Goal: Information Seeking & Learning: Understand process/instructions

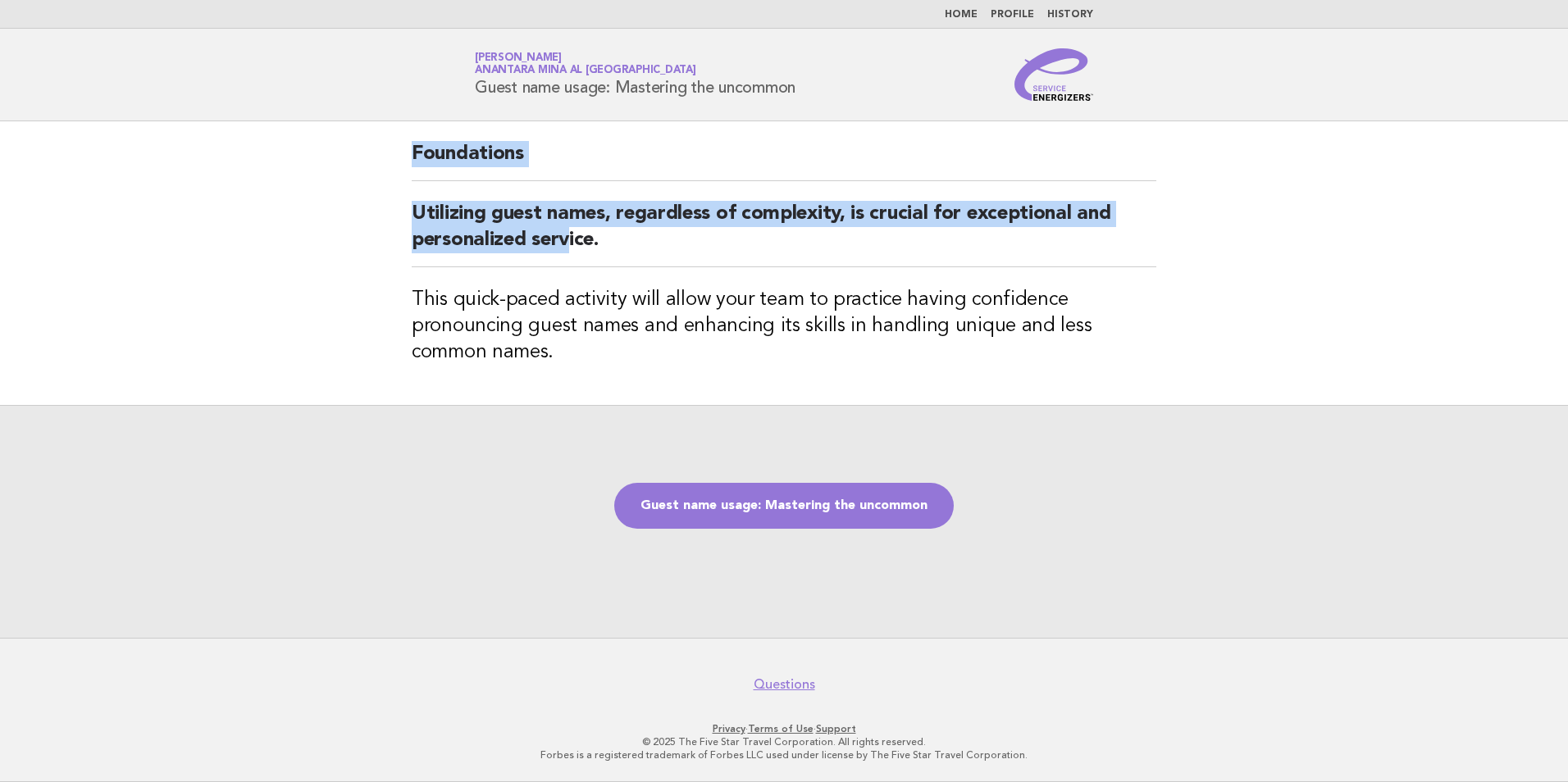
click at [572, 267] on div "Foundations Utilizing guest names, regardless of complexity, is crucial for exc…" at bounding box center [783, 264] width 784 height 284
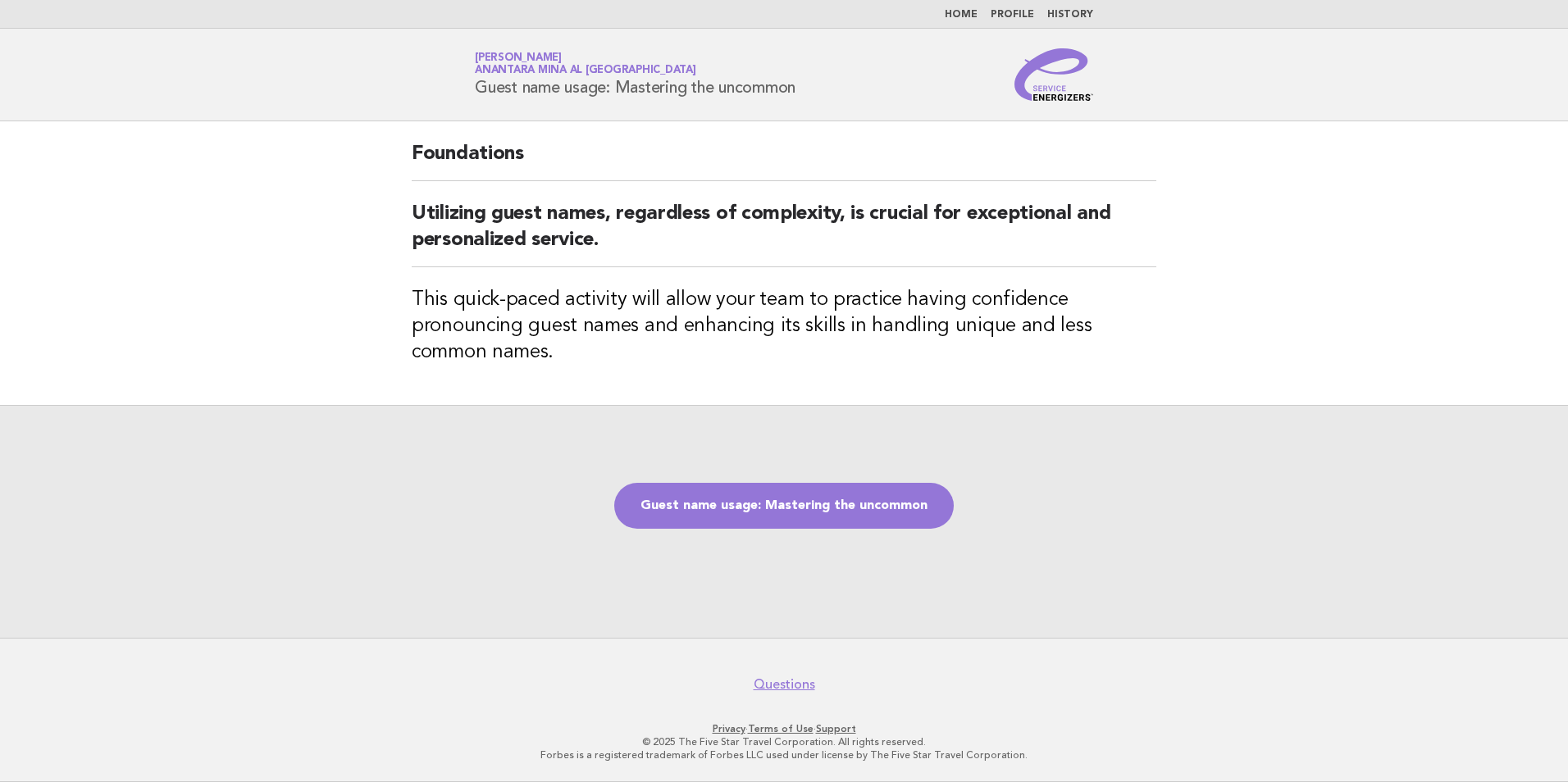
drag, startPoint x: 572, startPoint y: 267, endPoint x: 1348, endPoint y: 290, distance: 776.3
click at [1356, 275] on main "Foundations Utilizing guest names, regardless of complexity, is crucial for exc…" at bounding box center [784, 380] width 1568 height 517
click at [789, 513] on link "Guest name usage: Mastering the uncommon" at bounding box center [784, 505] width 340 height 46
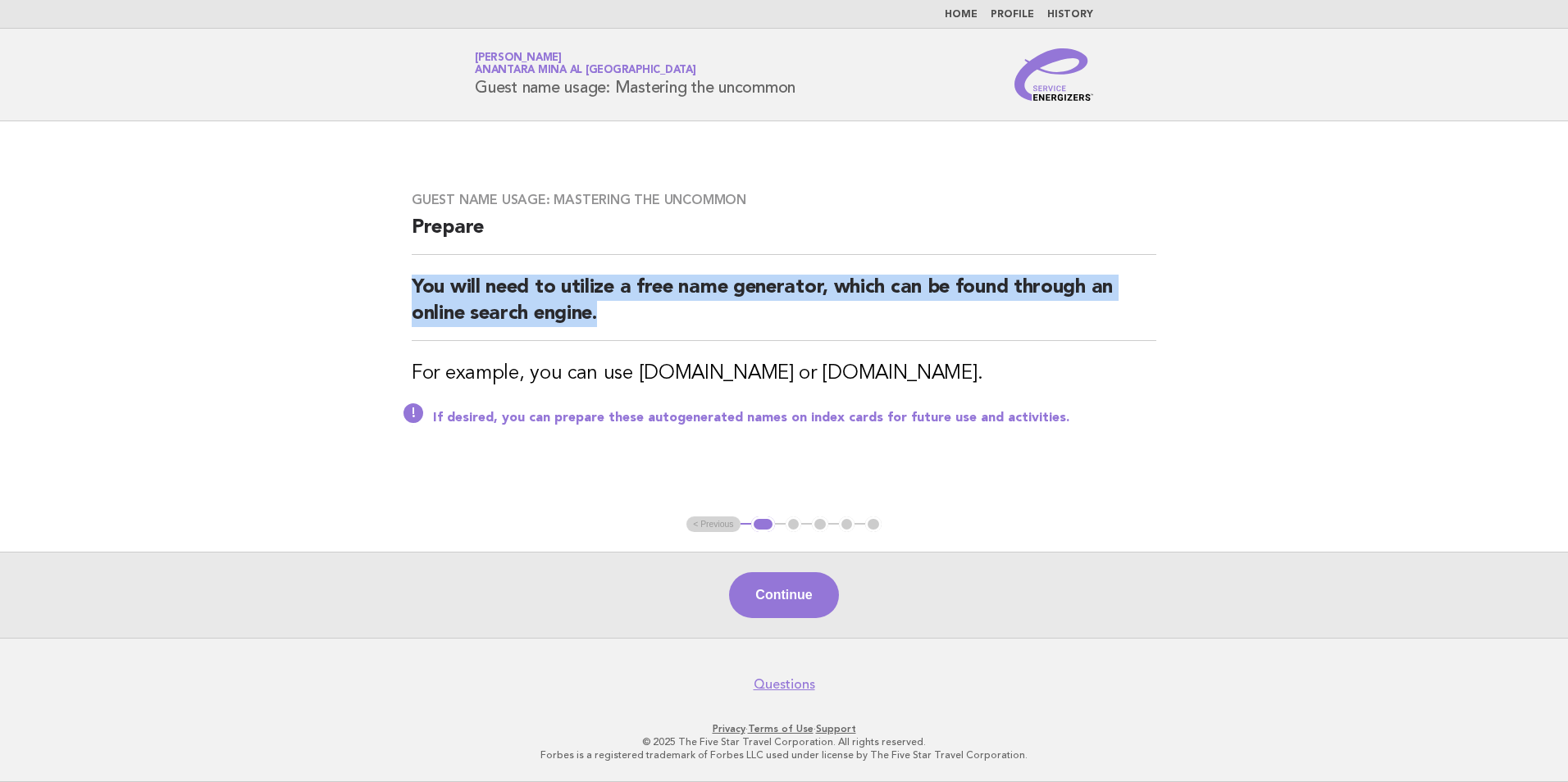
drag, startPoint x: 505, startPoint y: 285, endPoint x: 316, endPoint y: 255, distance: 191.4
click at [316, 255] on main "Guest name usage: Mastering the uncommon Prepare You will need to utilize a fre…" at bounding box center [784, 380] width 1568 height 517
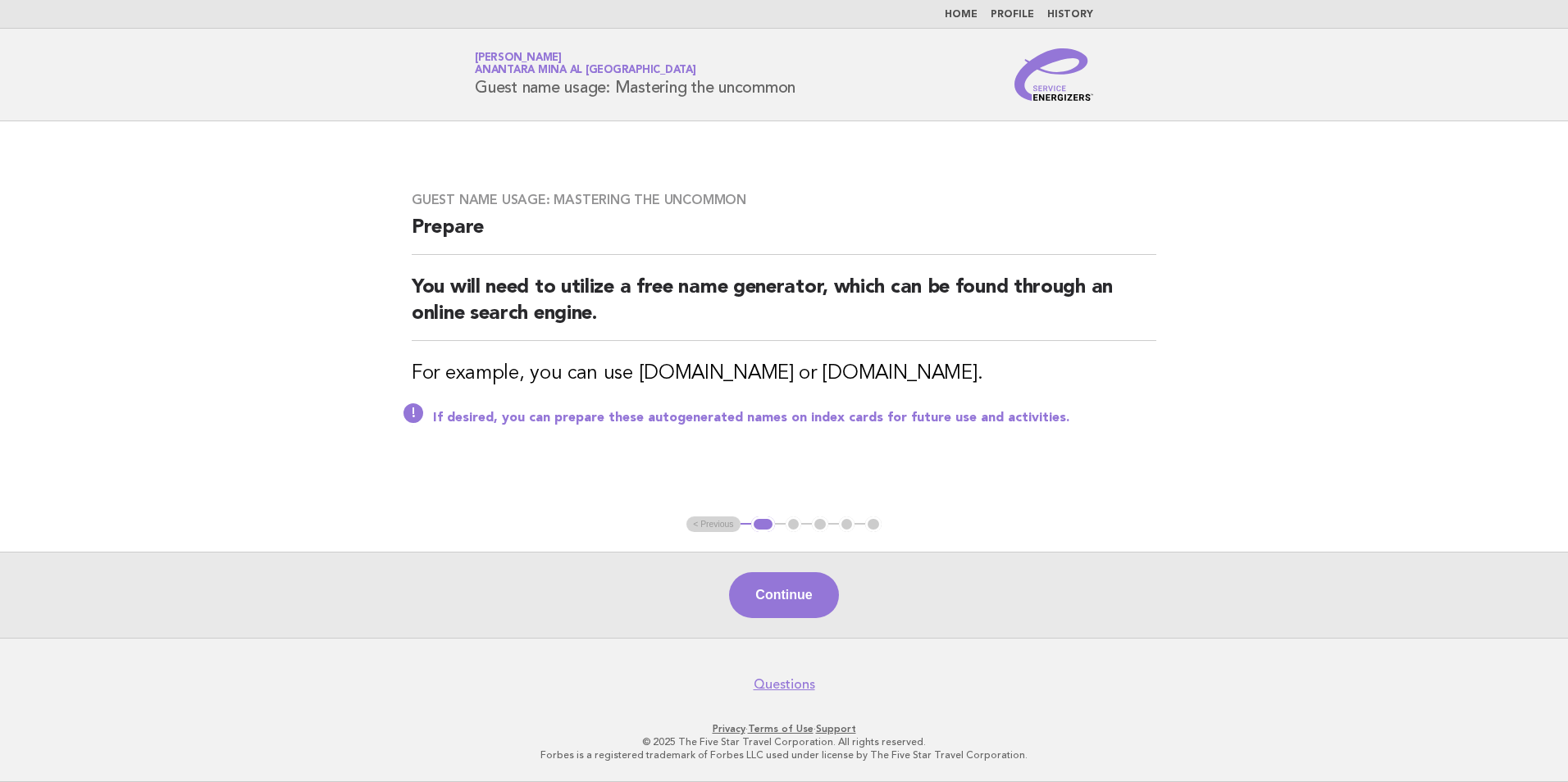
drag, startPoint x: 913, startPoint y: 440, endPoint x: 907, endPoint y: 454, distance: 15.2
click at [907, 454] on div "Guest name usage: Mastering the uncommon Prepare You will need to utilize a fre…" at bounding box center [783, 319] width 784 height 293
click at [734, 590] on button "Continue" at bounding box center [783, 595] width 109 height 46
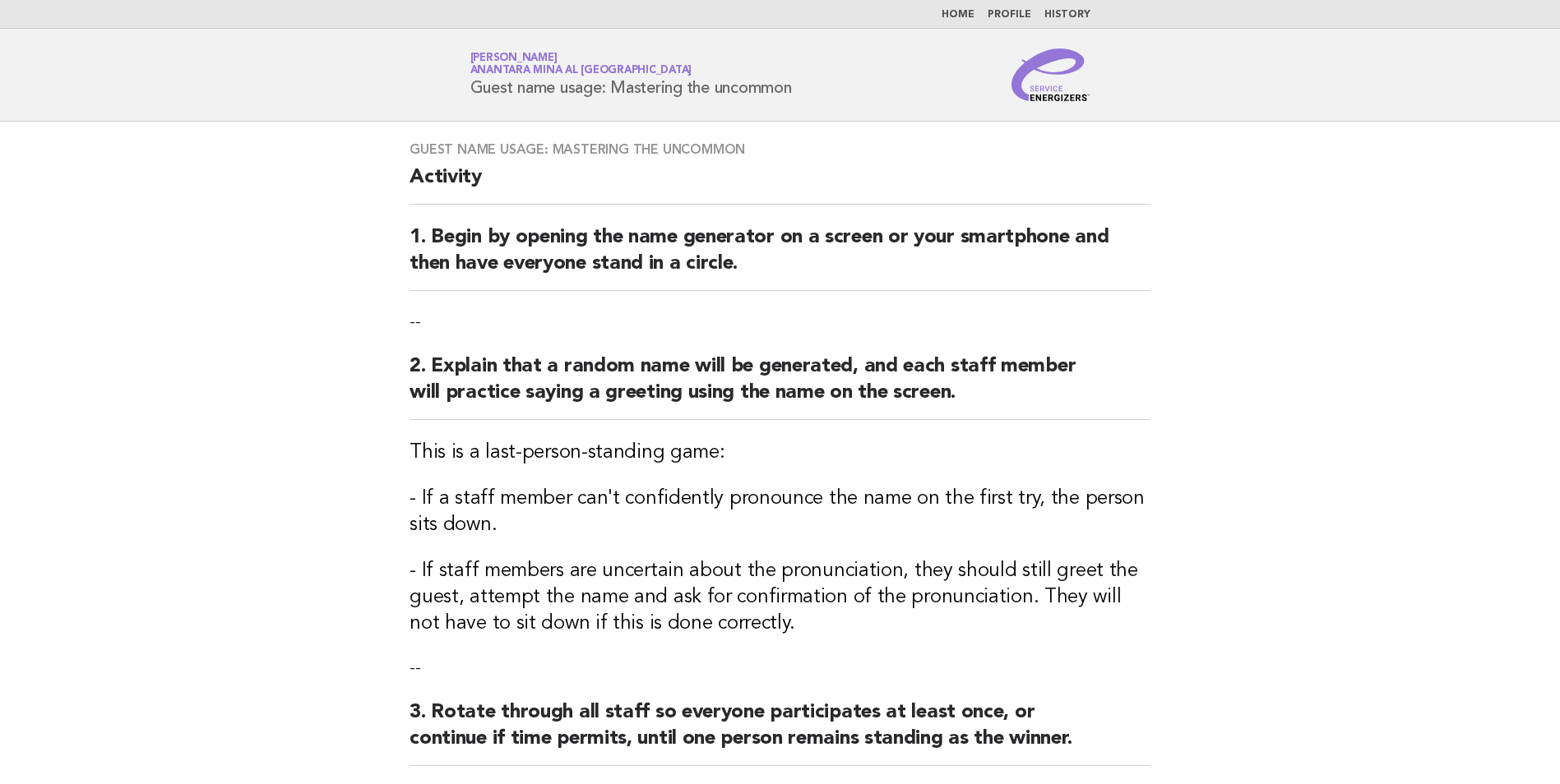
drag, startPoint x: 670, startPoint y: 381, endPoint x: 805, endPoint y: 478, distance: 166.2
click at [805, 478] on div "Guest name usage: Mastering the uncommon Activity 1. Begin by opening the name …" at bounding box center [780, 464] width 780 height 684
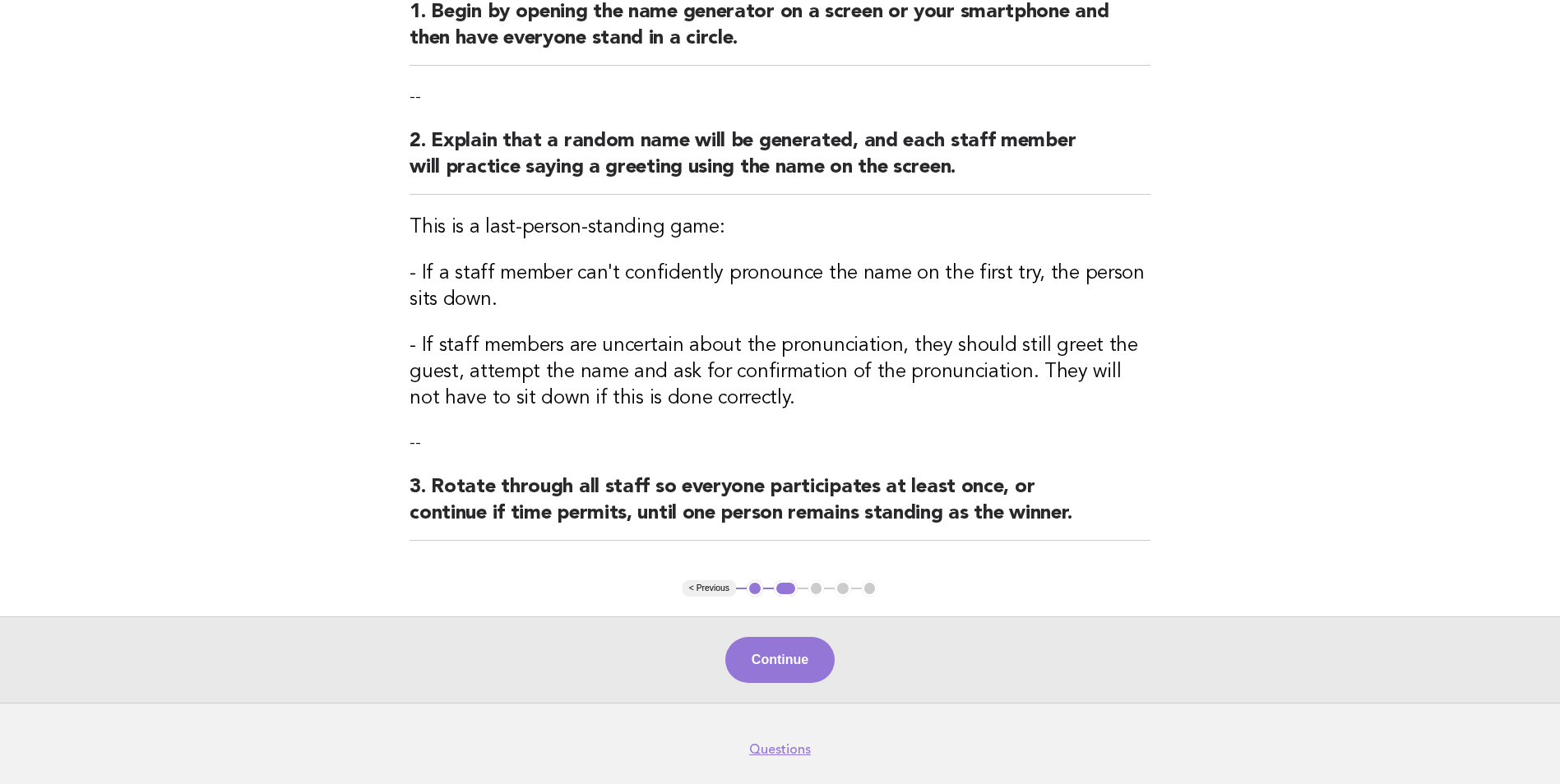
scroll to position [247, 0]
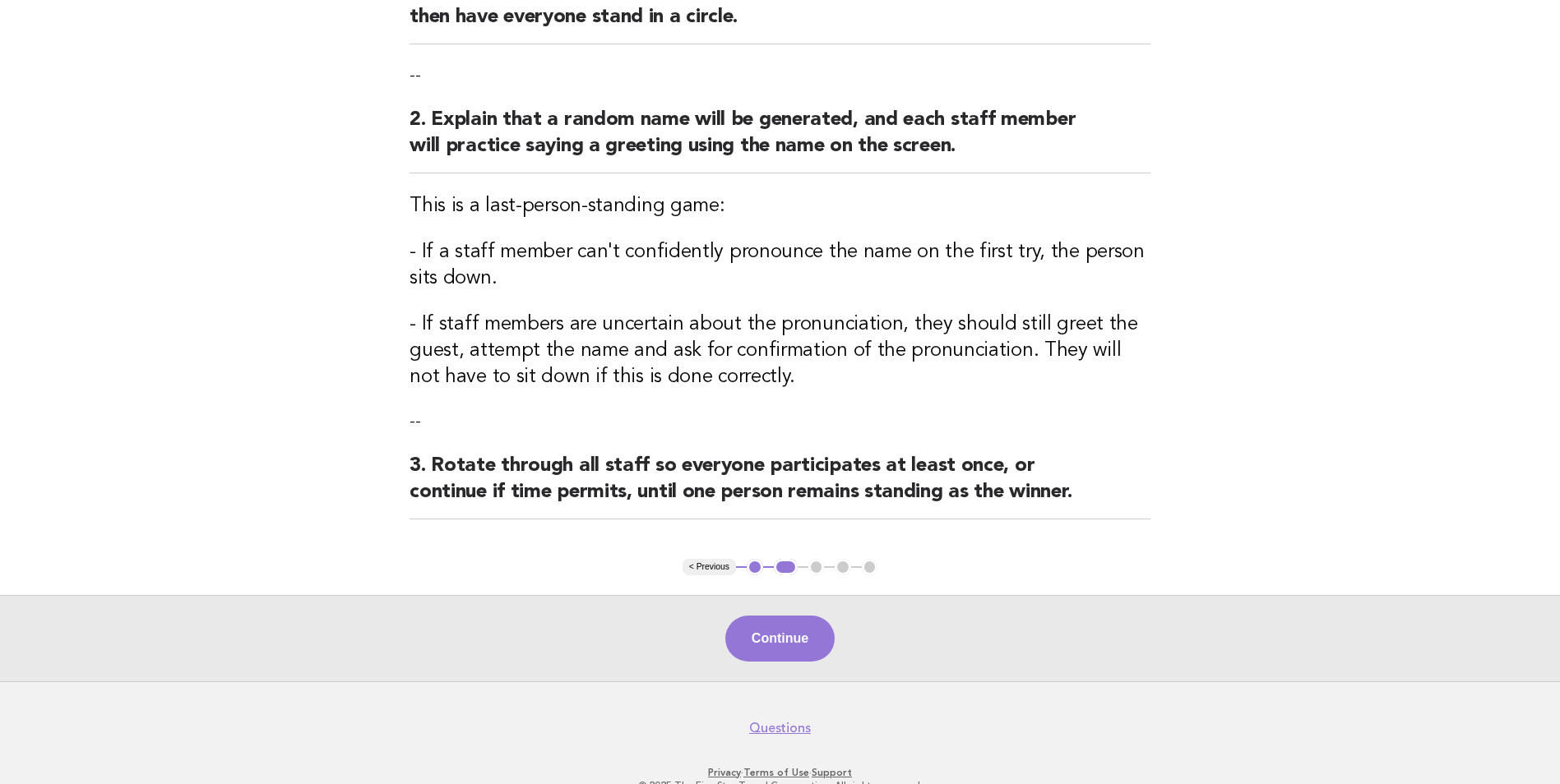
click at [724, 566] on button "< Previous" at bounding box center [709, 567] width 54 height 17
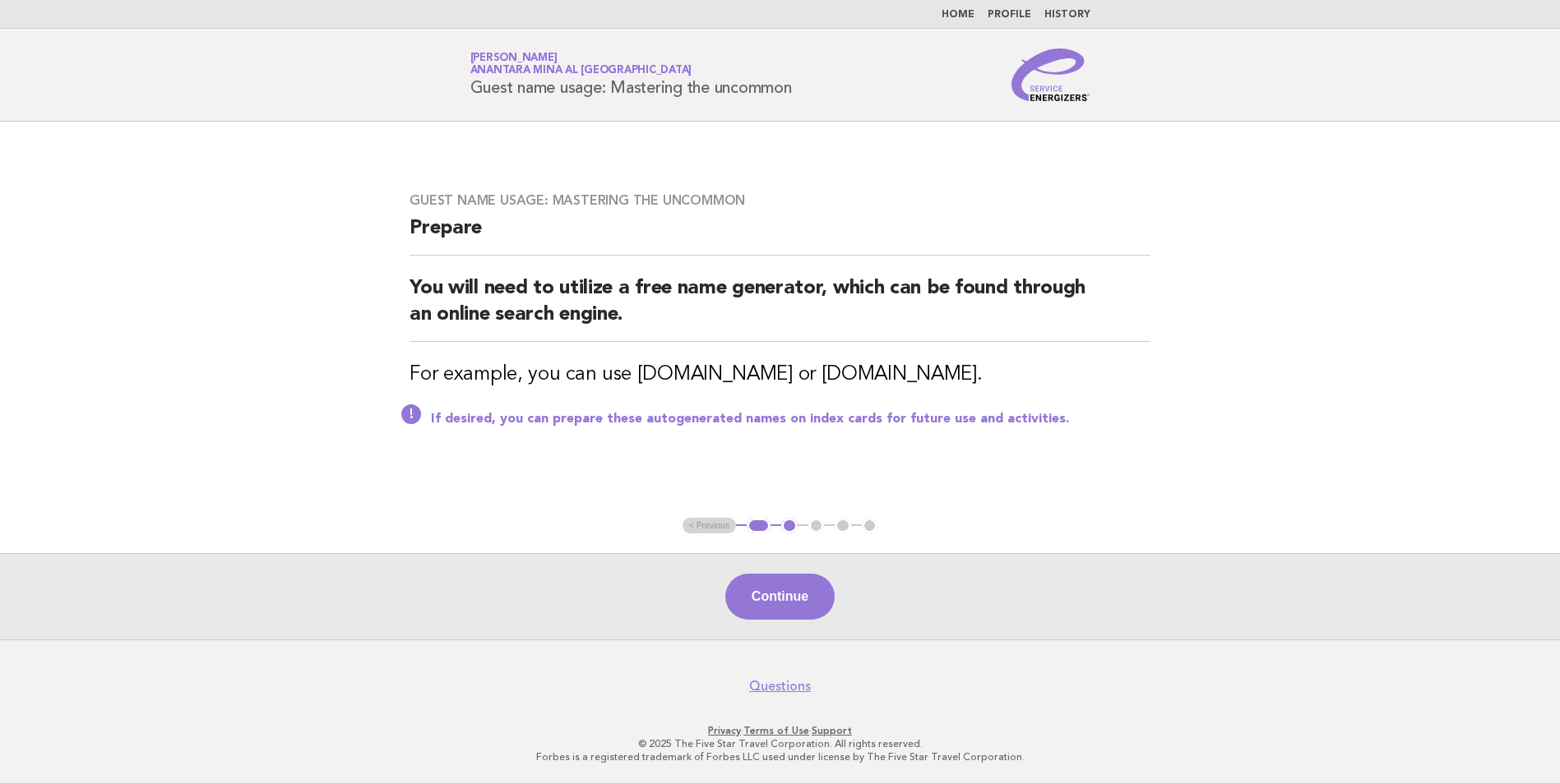
scroll to position [0, 0]
click at [800, 607] on button "Continue" at bounding box center [785, 596] width 110 height 46
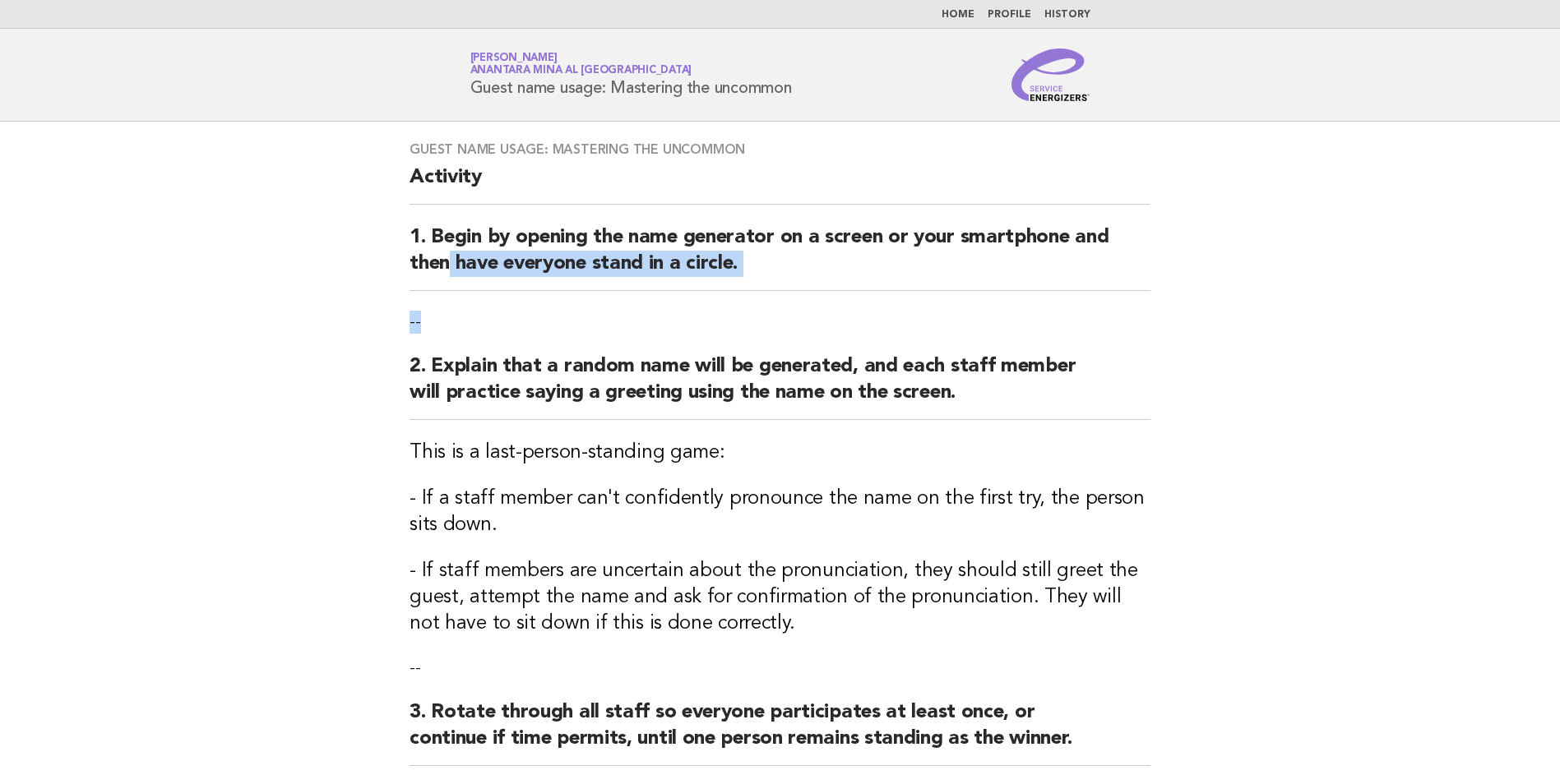
drag, startPoint x: 448, startPoint y: 254, endPoint x: 761, endPoint y: 298, distance: 316.1
click at [761, 298] on div "Guest name usage: Mastering the uncommon Activity 1. Begin by opening the name …" at bounding box center [780, 464] width 780 height 684
drag, startPoint x: 761, startPoint y: 298, endPoint x: 844, endPoint y: 473, distance: 193.7
click at [844, 473] on div "Guest name usage: Mastering the uncommon Activity 1. Begin by opening the name …" at bounding box center [780, 464] width 780 height 684
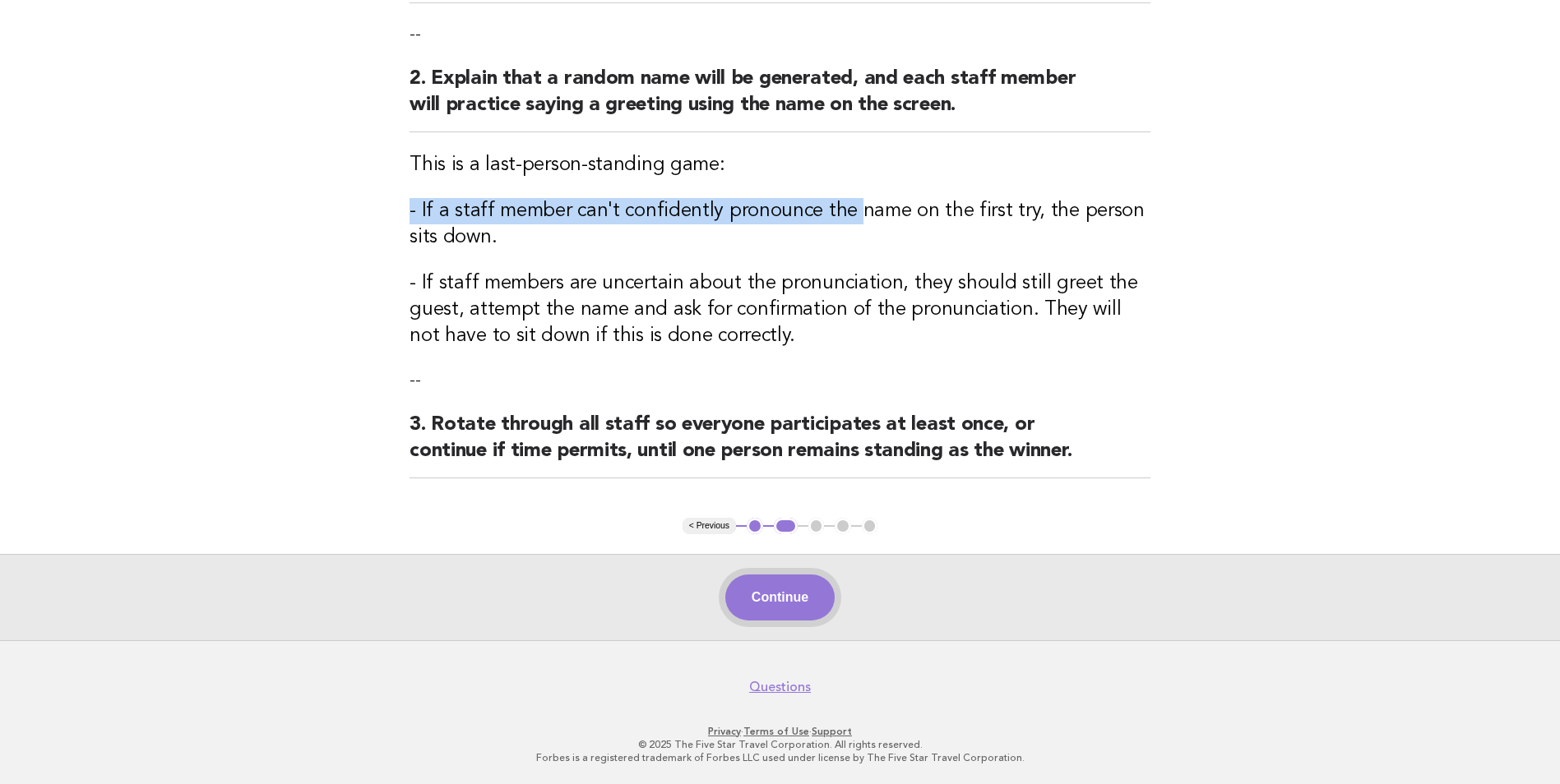
click at [769, 604] on button "Continue" at bounding box center [780, 597] width 110 height 46
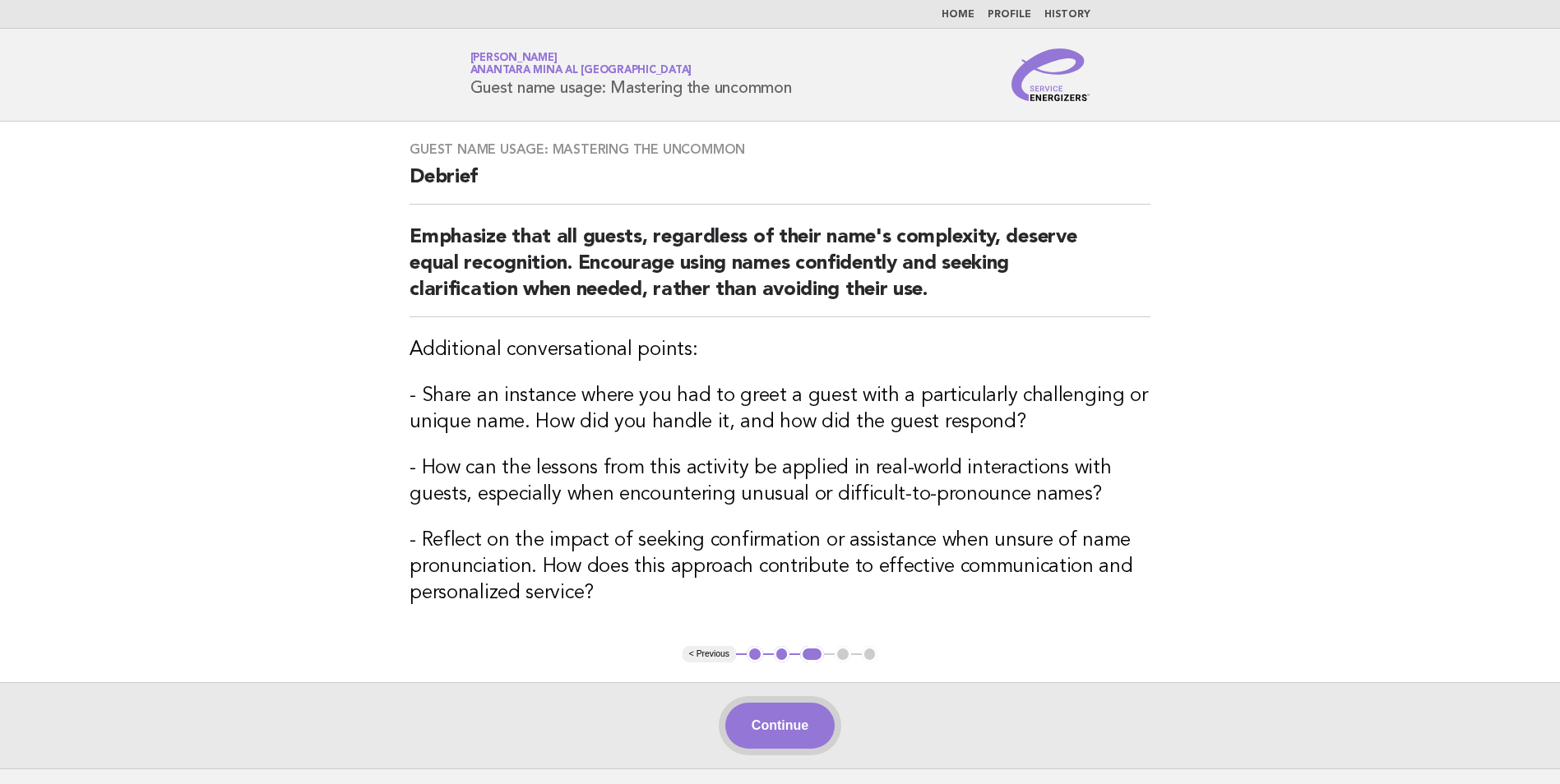
click at [810, 736] on button "Continue" at bounding box center [780, 725] width 110 height 46
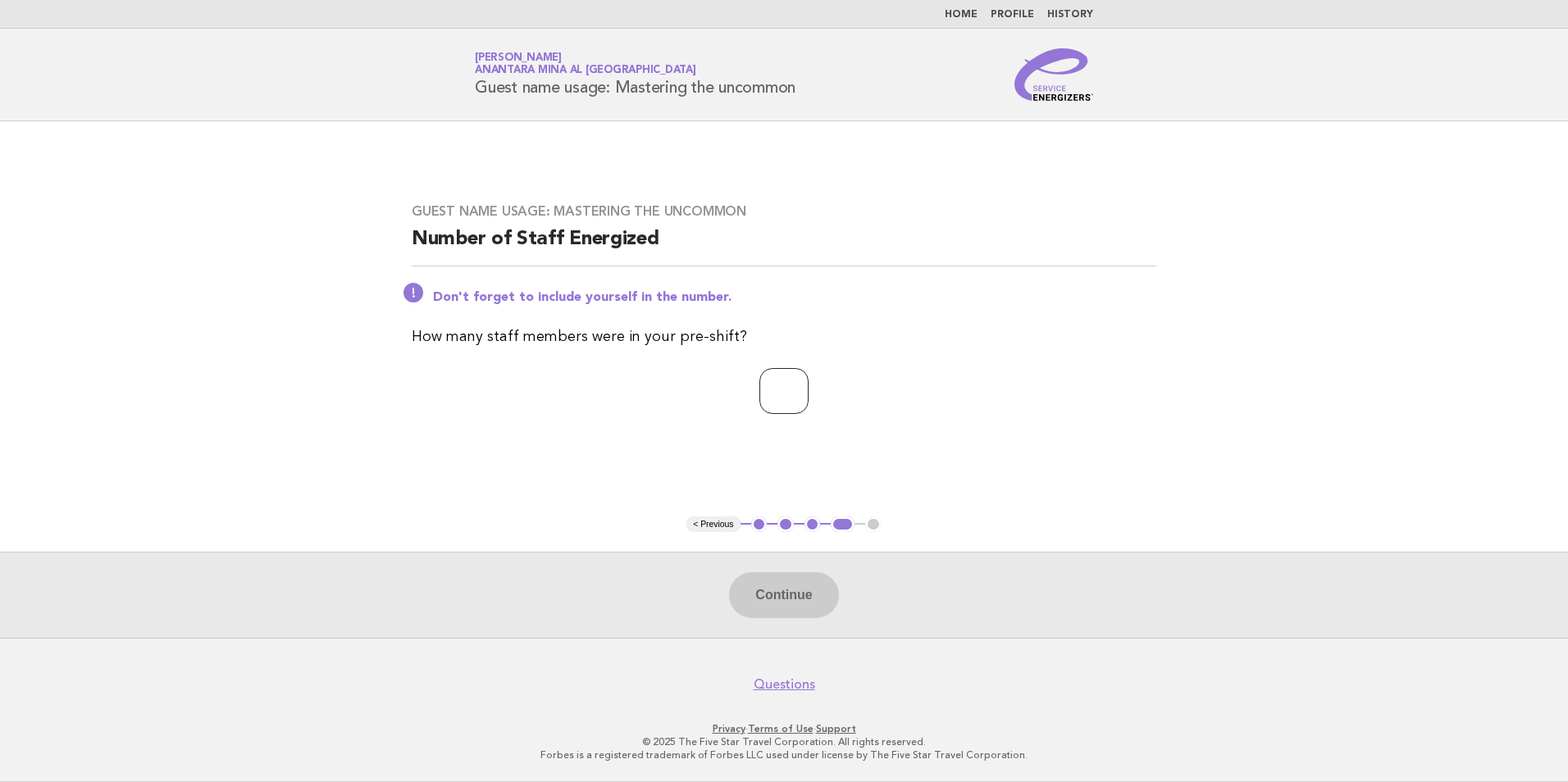
click at [759, 391] on input "number" at bounding box center [784, 391] width 49 height 46
type input "*"
drag, startPoint x: 724, startPoint y: 50, endPoint x: 729, endPoint y: 595, distance: 545.0
click at [632, 567] on div "Continue" at bounding box center [784, 595] width 1568 height 86
click at [802, 604] on button "Continue" at bounding box center [783, 595] width 109 height 46
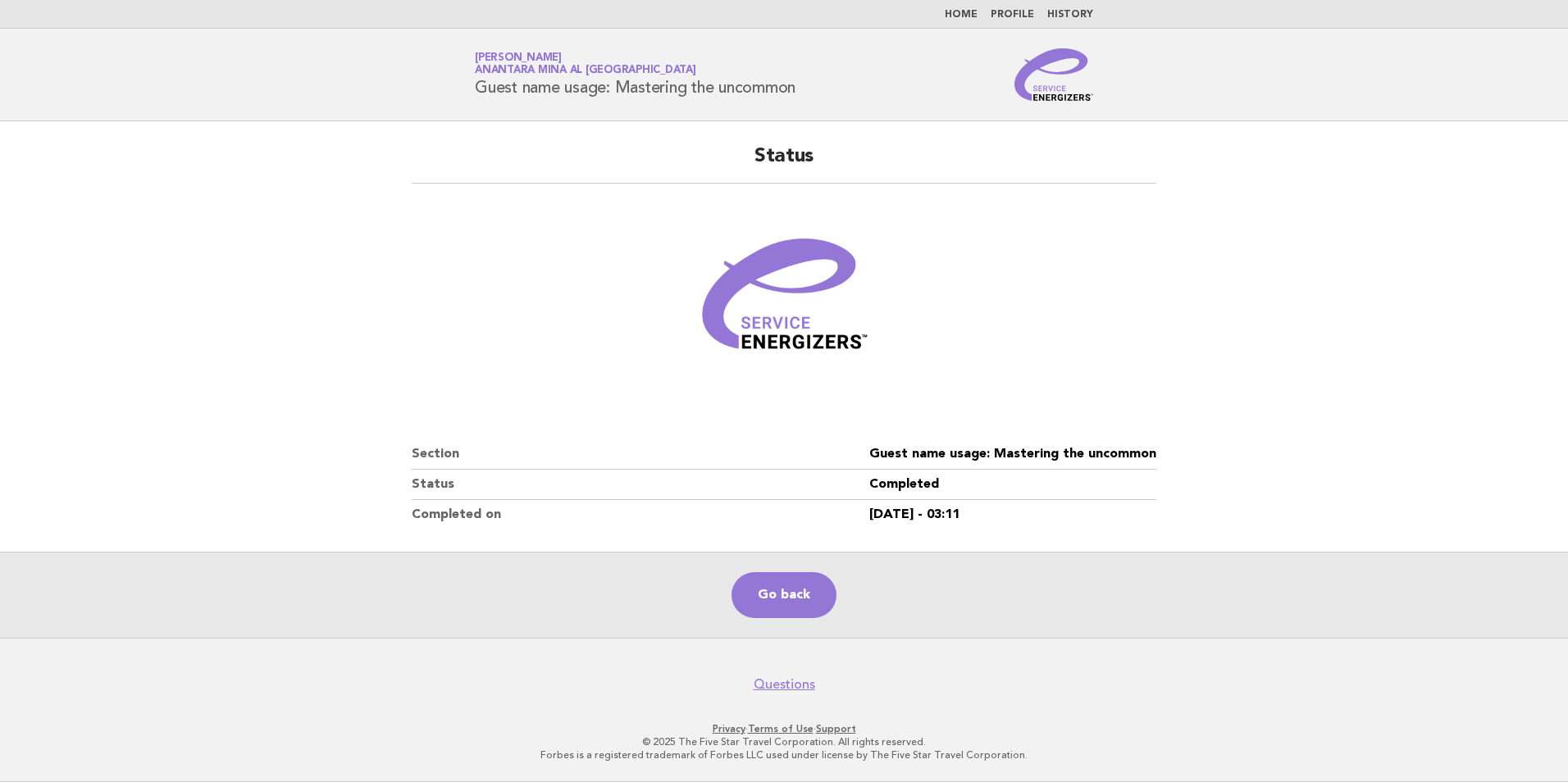
drag, startPoint x: 317, startPoint y: 341, endPoint x: 398, endPoint y: 405, distance: 103.2
click at [319, 342] on main "Status Section Guest name usage: Mastering the uncommon Status Completed Comple…" at bounding box center [784, 380] width 1568 height 517
